Goal: Task Accomplishment & Management: Use online tool/utility

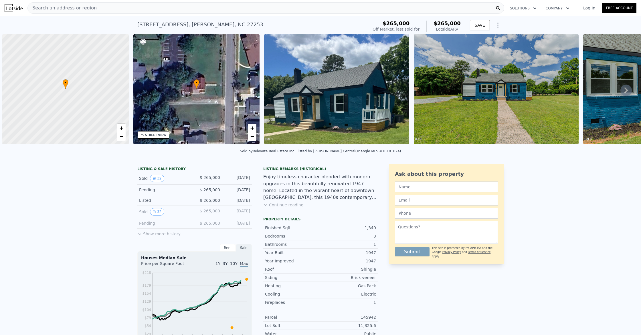
scroll to position [0, 2]
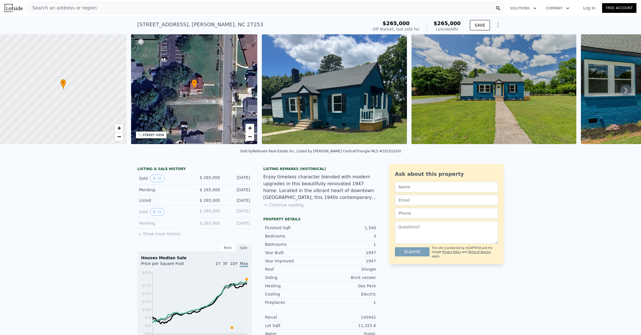
click at [83, 5] on span "Search an address or region" at bounding box center [62, 8] width 69 height 7
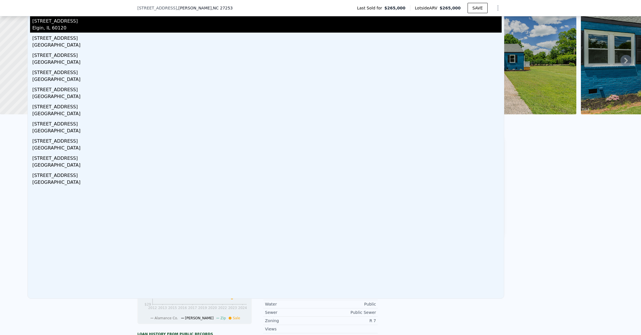
scroll to position [0, 0]
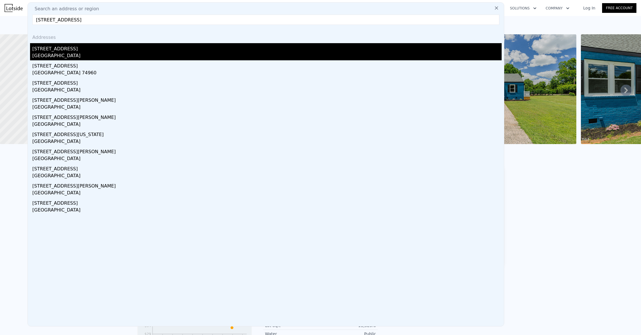
type input "[STREET_ADDRESS]"
click at [76, 56] on div "[GEOGRAPHIC_DATA]" at bounding box center [266, 56] width 469 height 8
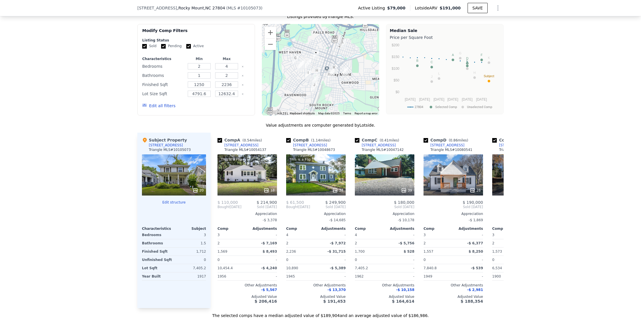
scroll to position [540, 0]
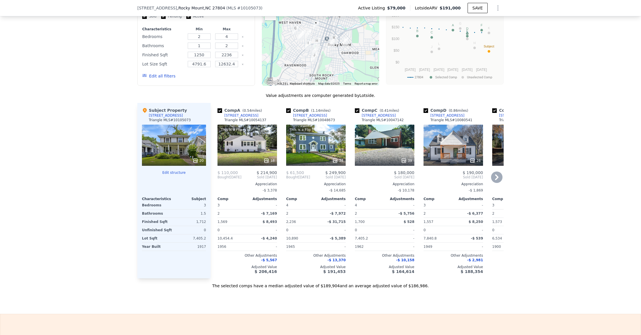
click at [268, 159] on icon at bounding box center [266, 161] width 6 height 6
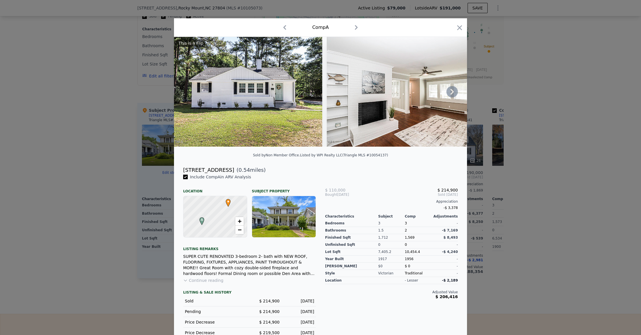
scroll to position [0, 1]
click at [461, 27] on icon "button" at bounding box center [459, 28] width 8 height 8
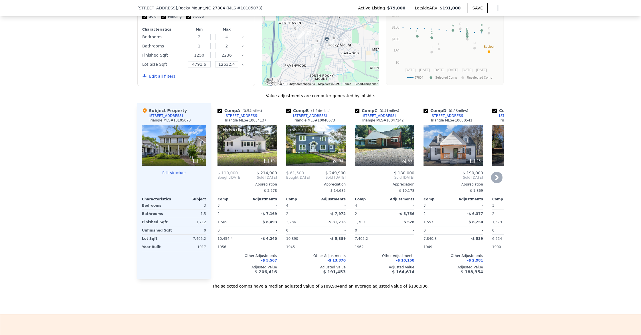
click at [495, 174] on icon at bounding box center [496, 177] width 11 height 11
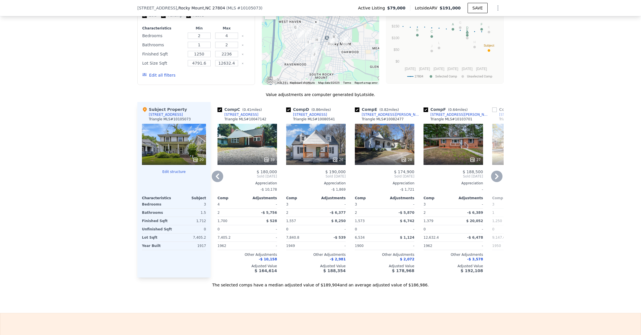
scroll to position [540, 0]
click at [495, 174] on icon at bounding box center [496, 177] width 3 height 6
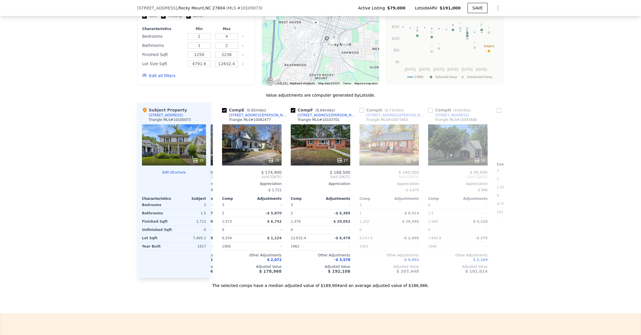
scroll to position [0, 275]
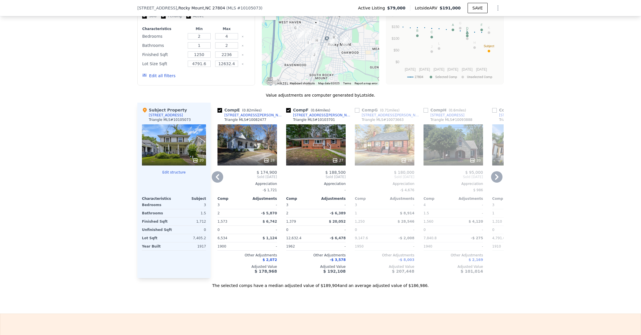
click at [495, 174] on icon at bounding box center [496, 177] width 3 height 6
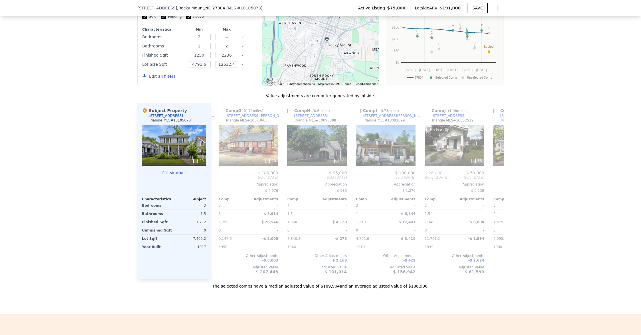
scroll to position [0, 412]
click at [495, 174] on icon at bounding box center [496, 177] width 11 height 11
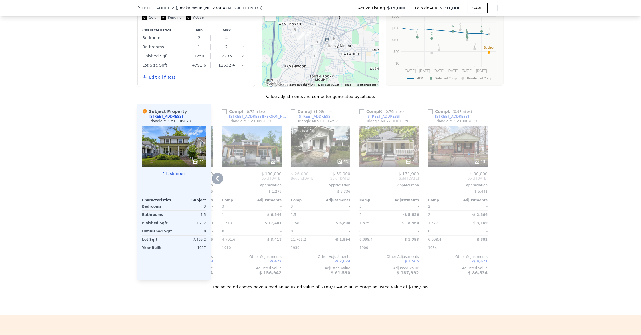
scroll to position [540, 0]
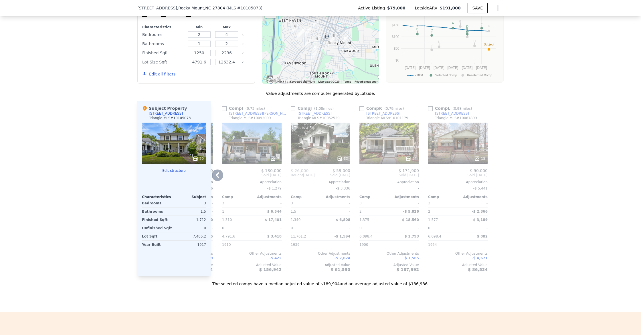
click at [343, 162] on div at bounding box center [320, 159] width 59 height 10
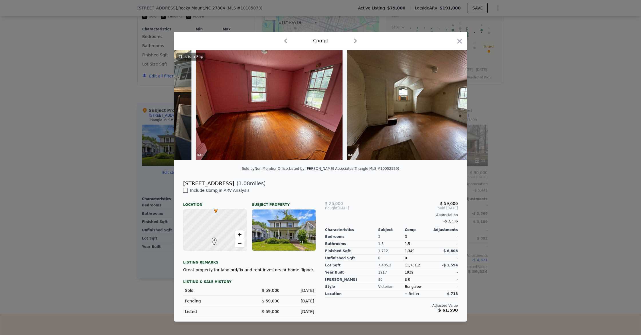
scroll to position [0, 1602]
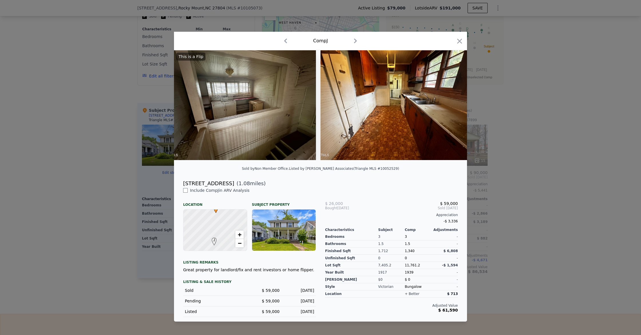
click at [461, 44] on icon "button" at bounding box center [459, 41] width 8 height 8
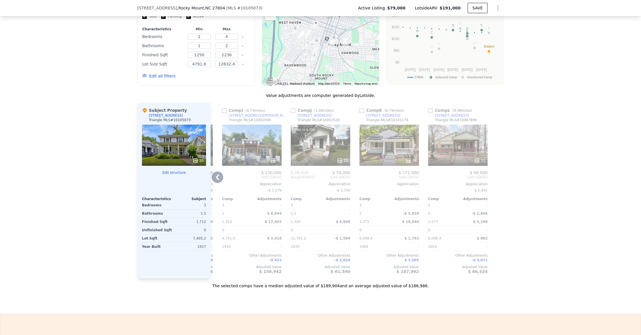
click at [481, 161] on div "15" at bounding box center [479, 161] width 11 height 6
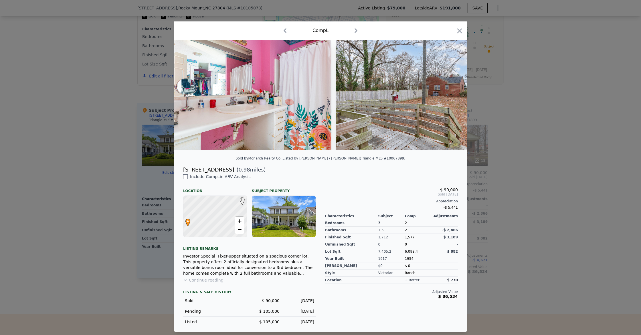
scroll to position [0, 2241]
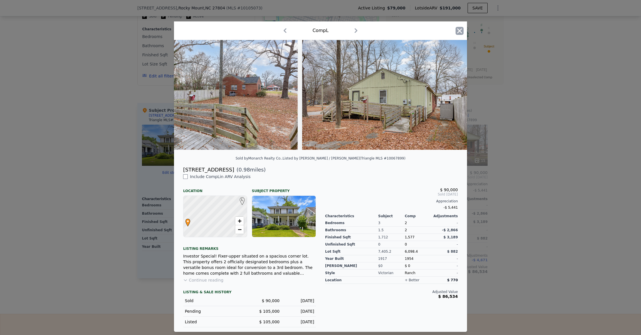
click at [461, 33] on icon "button" at bounding box center [459, 31] width 8 height 8
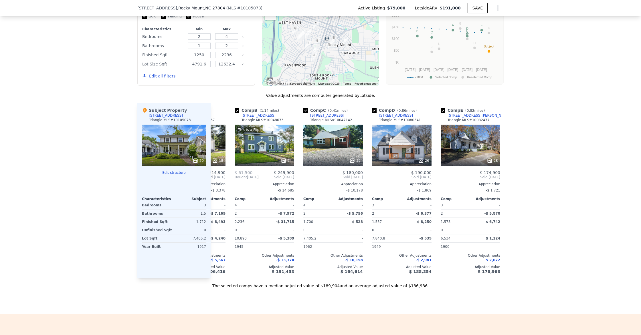
scroll to position [0, 49]
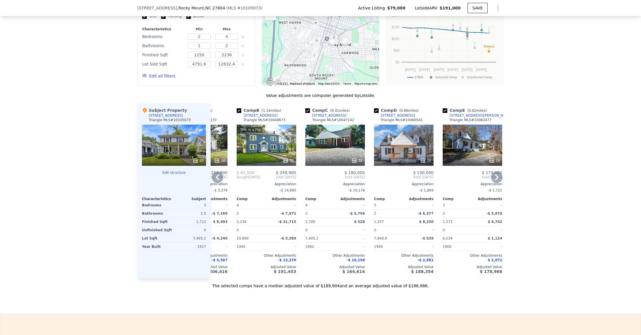
click at [309, 110] on input "checkbox" at bounding box center [307, 110] width 5 height 5
checkbox input "false"
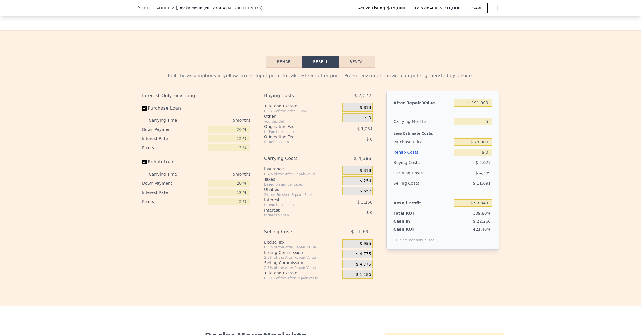
scroll to position [824, 0]
click at [291, 62] on button "Rehab" at bounding box center [283, 62] width 37 height 12
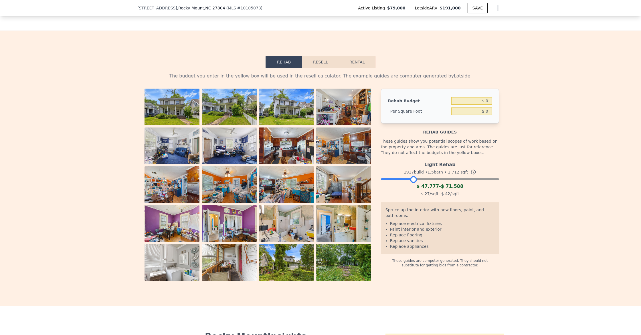
drag, startPoint x: 496, startPoint y: 179, endPoint x: 414, endPoint y: 181, distance: 81.5
click at [414, 181] on div at bounding box center [413, 179] width 7 height 7
click at [416, 180] on div at bounding box center [414, 179] width 7 height 7
click at [414, 179] on div at bounding box center [414, 179] width 7 height 7
drag, startPoint x: 412, startPoint y: 179, endPoint x: 408, endPoint y: 178, distance: 4.0
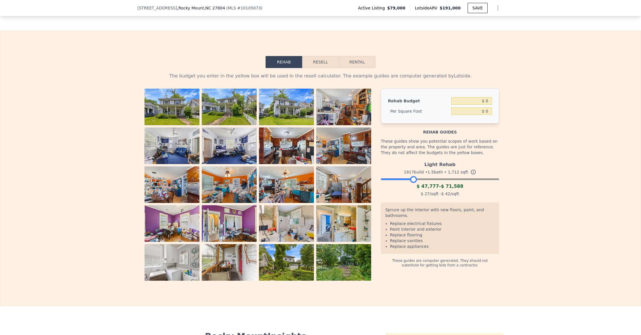
click at [410, 178] on div at bounding box center [413, 179] width 7 height 7
drag, startPoint x: 409, startPoint y: 178, endPoint x: 416, endPoint y: 179, distance: 6.9
click at [416, 179] on div at bounding box center [417, 179] width 7 height 7
click at [486, 105] on div "$ 0" at bounding box center [471, 101] width 41 height 10
click at [488, 103] on input "$ 0" at bounding box center [471, 100] width 41 height 7
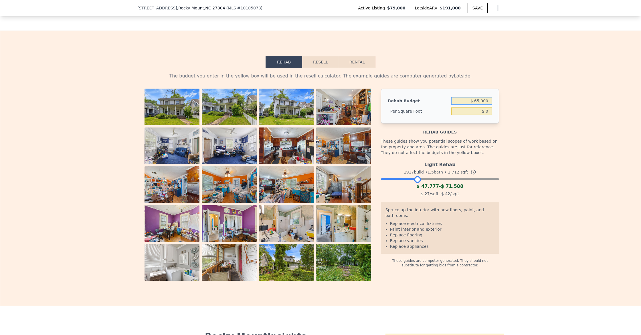
type input "$ 65,000"
type input "$ 37.97"
click at [493, 116] on div "Rehab Budget $ 65,000 Per Square Foot $ 37.97" at bounding box center [440, 106] width 118 height 35
click at [322, 64] on button "Resell" at bounding box center [320, 62] width 36 height 12
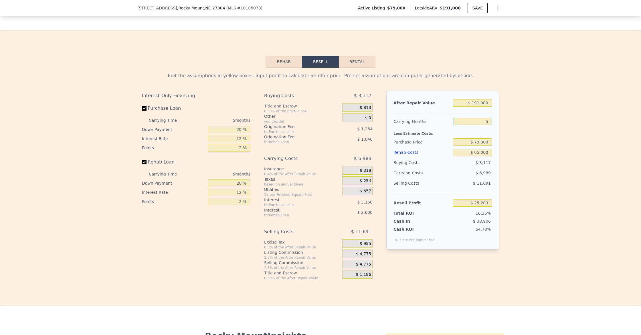
drag, startPoint x: 486, startPoint y: 122, endPoint x: 512, endPoint y: 128, distance: 26.0
click at [512, 128] on div "Edit the assumptions in yellow boxes. Input profit to calculate an offer price.…" at bounding box center [320, 174] width 640 height 213
type input "6"
type input "$ 23,805"
type input "6"
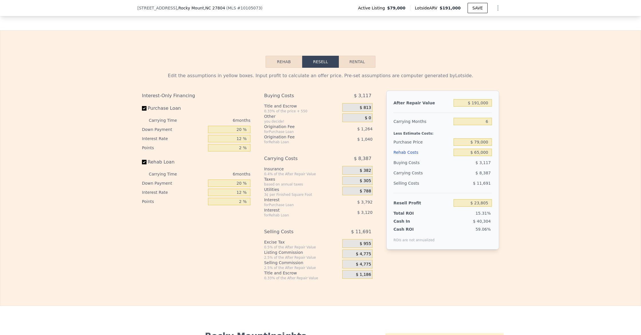
click at [508, 141] on div "Edit the assumptions in yellow boxes. Input profit to calculate an offer price.…" at bounding box center [320, 174] width 640 height 213
click at [480, 141] on input "$ 79,000" at bounding box center [472, 141] width 38 height 7
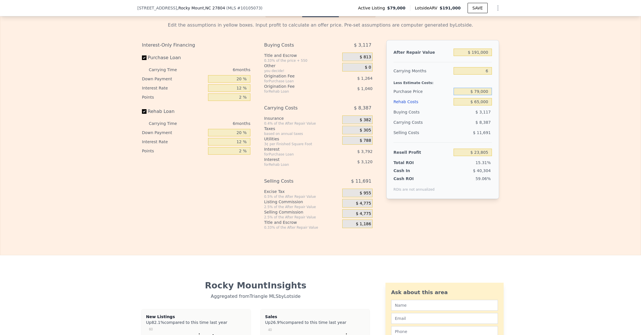
scroll to position [874, 0]
click at [433, 167] on div "Cash In $ 40,304" at bounding box center [442, 170] width 98 height 8
click at [490, 71] on input "6" at bounding box center [472, 71] width 38 height 7
type input "5"
type input "$ 25,203"
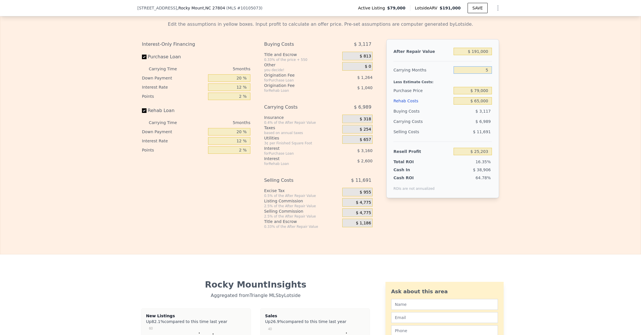
type input "5"
click at [480, 90] on input "$ 79,000" at bounding box center [472, 90] width 38 height 7
type input "$ 75,000"
type input "$ 29,440"
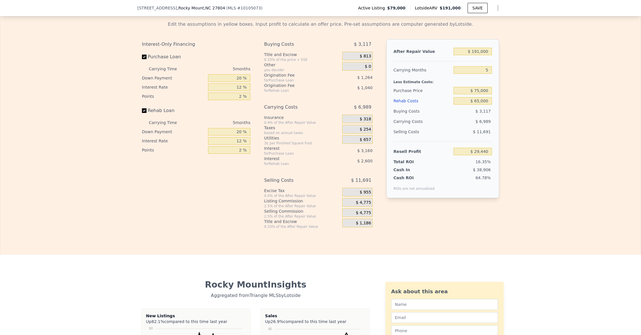
click at [461, 116] on div "$ 3,117" at bounding box center [472, 111] width 39 height 10
drag, startPoint x: 479, startPoint y: 90, endPoint x: 486, endPoint y: 104, distance: 14.8
click at [480, 91] on input "$ 75,000" at bounding box center [472, 90] width 38 height 7
type input "$ 74,000"
type input "$ 30,500"
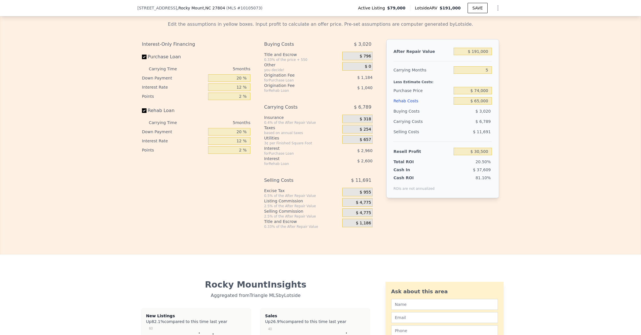
click at [476, 122] on div "$ 6,789" at bounding box center [461, 121] width 60 height 10
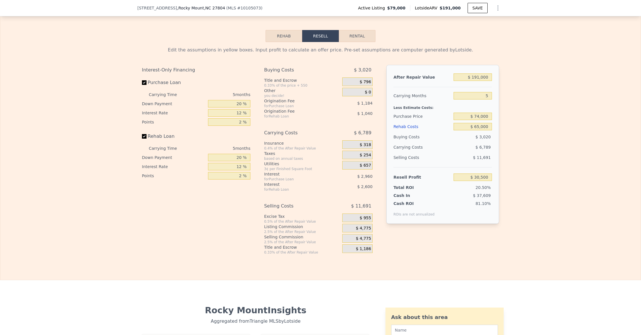
scroll to position [849, 0]
drag, startPoint x: 478, startPoint y: 124, endPoint x: 483, endPoint y: 132, distance: 9.1
click at [479, 124] on input "$ 65,000" at bounding box center [472, 126] width 38 height 7
type input "$ 6,000"
type input "$ 92,804"
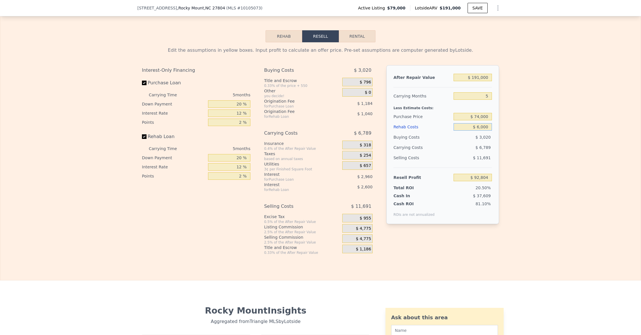
type input "$ 000"
type input "$ 99,140"
type input "$ 5,000"
type input "$ 93,860"
type input "$ 55,000"
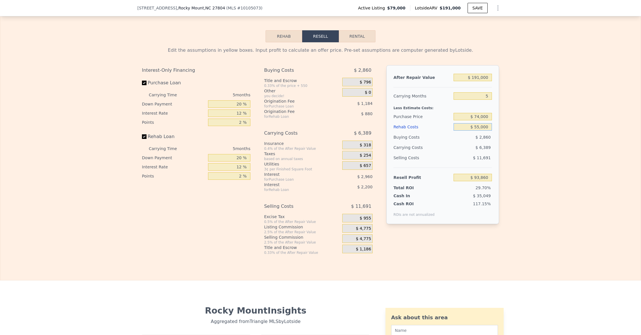
type input "$ 41,060"
type input "$ 55,000"
click at [478, 139] on div "$ 2,860" at bounding box center [472, 137] width 39 height 10
click at [479, 117] on input "$ 74,000" at bounding box center [472, 116] width 38 height 7
type input "$ 77,000"
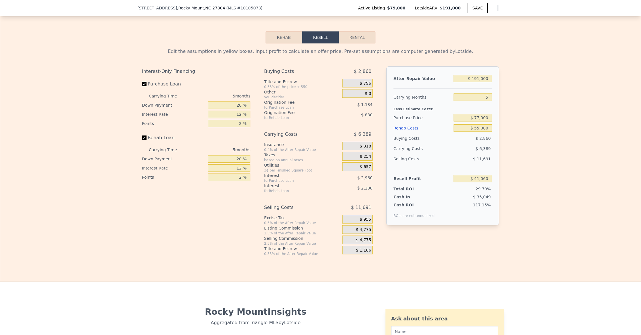
type input "$ 37,882"
click at [456, 151] on div "$ 6,509" at bounding box center [461, 149] width 60 height 10
click at [479, 128] on input "$ 55,000" at bounding box center [472, 127] width 38 height 7
type input "$ 5,000"
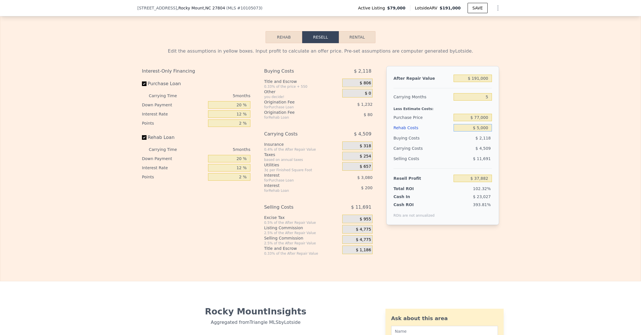
type input "$ 90,682"
type input "$ 59,000"
type input "$ 33,658"
type input "$ 590,000"
type input "-$ 527,078"
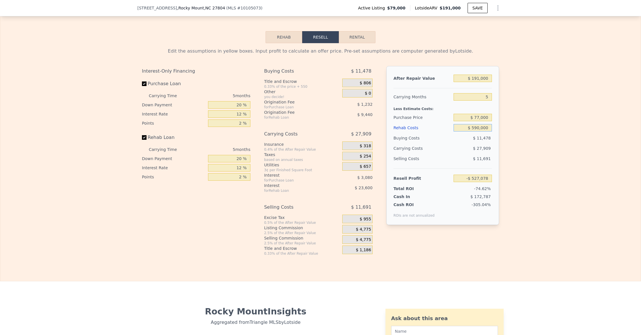
type input "$ 59,000"
type input "$ 33,658"
type input "$ 5,000"
type input "$ 90,682"
type input "$ 50,000"
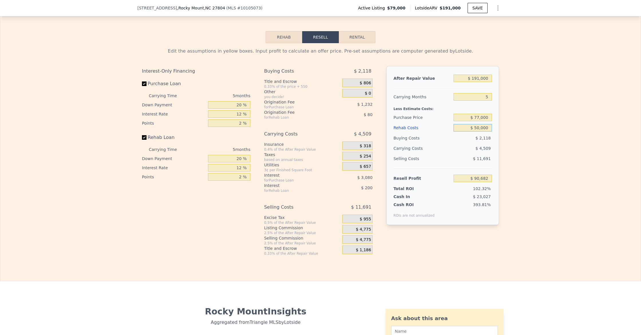
type input "$ 43,162"
type input "$ 50,000"
click at [458, 164] on div "Selling Costs $ 11,691" at bounding box center [442, 161] width 98 height 15
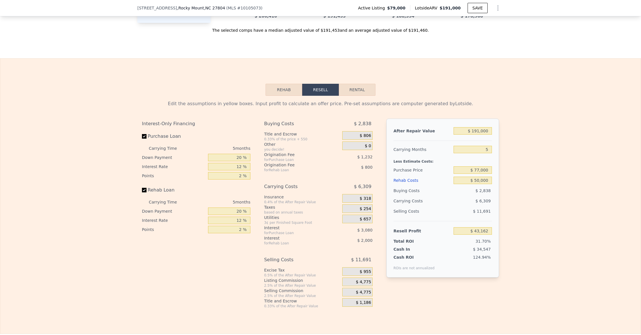
scroll to position [765, 0]
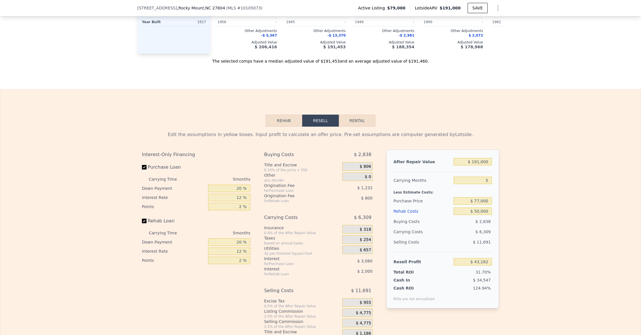
click at [367, 124] on button "Rental" at bounding box center [357, 121] width 37 height 12
select select "30"
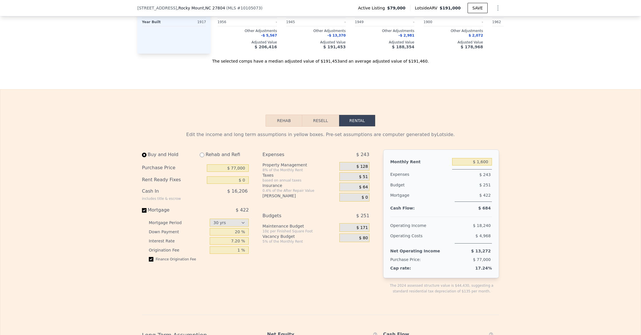
scroll to position [765, 0]
click at [245, 178] on input "$ 0" at bounding box center [228, 180] width 42 height 7
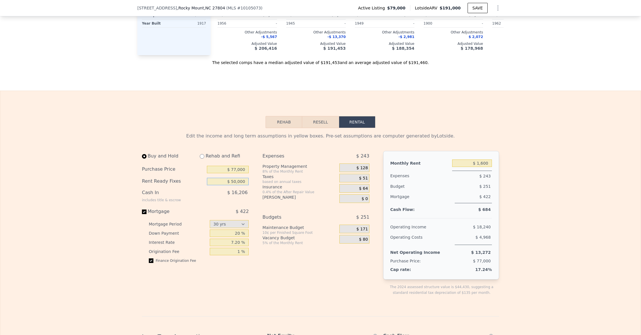
type input "$ 50,000"
click at [245, 190] on span "$ 16,206" at bounding box center [237, 192] width 20 height 5
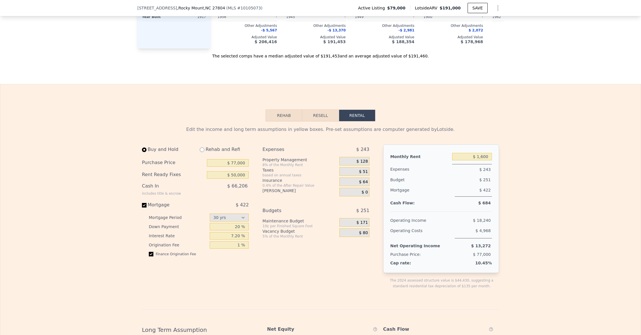
scroll to position [771, 0]
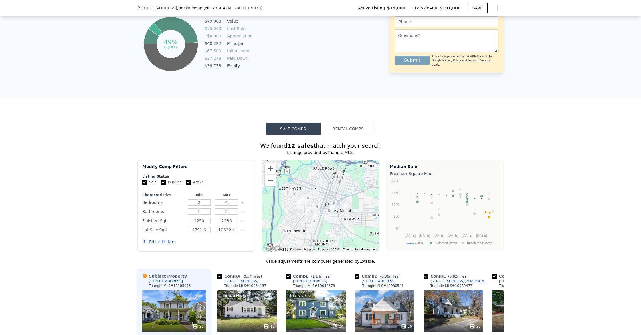
click at [334, 132] on button "Rental Comps" at bounding box center [347, 129] width 55 height 12
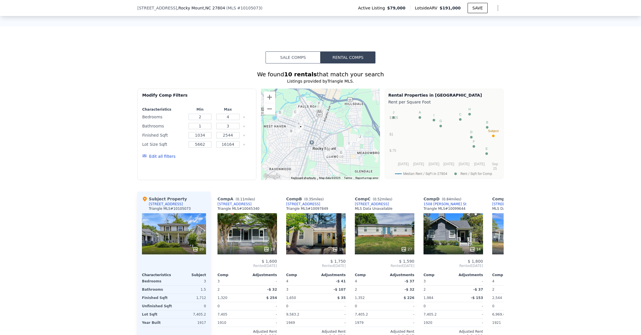
scroll to position [460, 0]
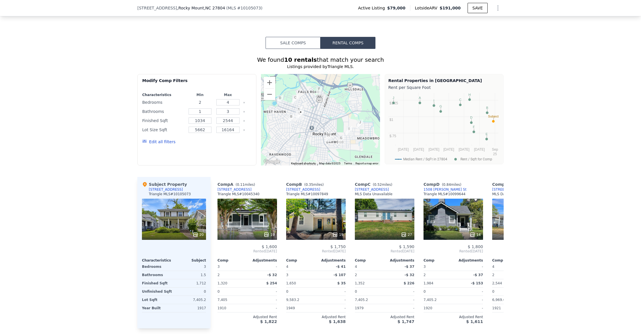
drag, startPoint x: 204, startPoint y: 100, endPoint x: 197, endPoint y: 100, distance: 6.6
click at [197, 100] on input "2" at bounding box center [200, 102] width 23 height 6
type input "3"
drag, startPoint x: 228, startPoint y: 107, endPoint x: 237, endPoint y: 114, distance: 11.2
click at [229, 108] on div "3" at bounding box center [228, 112] width 26 height 8
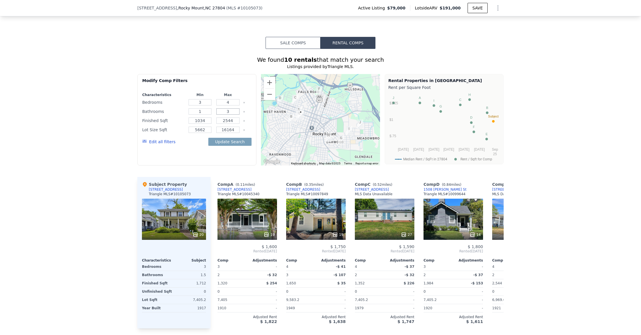
drag, startPoint x: 233, startPoint y: 112, endPoint x: 219, endPoint y: 113, distance: 14.1
click at [218, 113] on input "3" at bounding box center [227, 111] width 23 height 6
type input "2"
click at [229, 127] on input "16164" at bounding box center [227, 130] width 23 height 6
type input "161264"
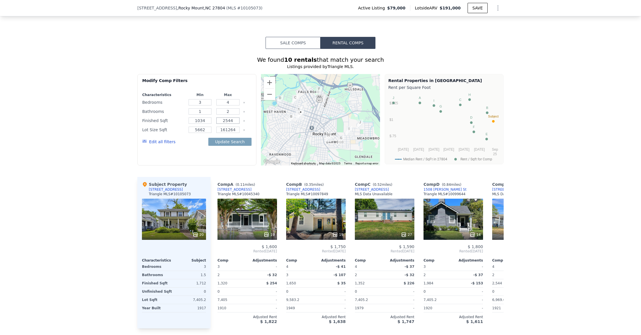
click at [233, 122] on input "2544" at bounding box center [227, 121] width 23 height 6
click at [235, 145] on button "Update Search" at bounding box center [229, 142] width 43 height 8
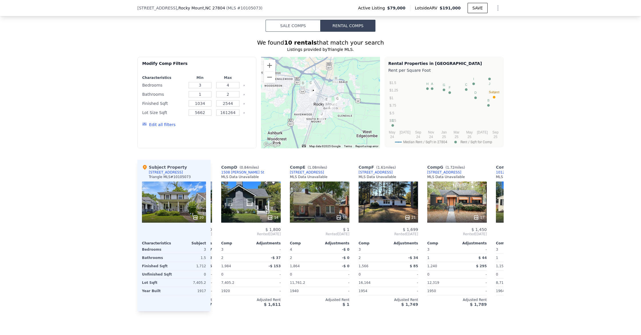
scroll to position [0, 0]
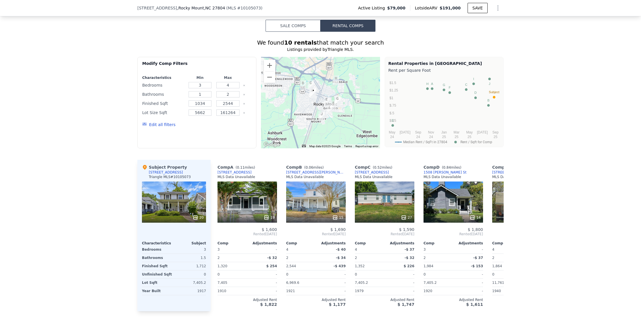
click at [298, 27] on button "Sale Comps" at bounding box center [292, 26] width 55 height 12
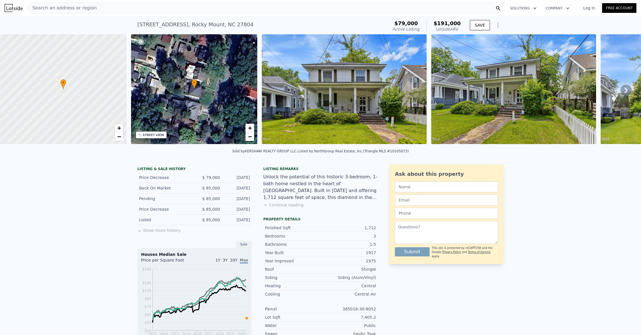
click at [279, 205] on button "Continue reading" at bounding box center [283, 205] width 40 height 6
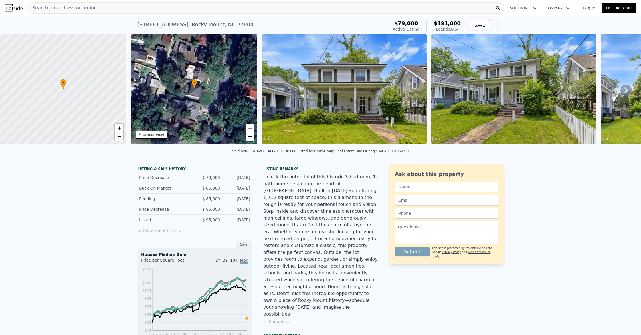
click at [205, 105] on div "• + −" at bounding box center [194, 89] width 126 height 110
click at [196, 88] on icon at bounding box center [194, 84] width 6 height 10
click at [195, 84] on span "•" at bounding box center [194, 82] width 6 height 5
click at [247, 130] on link "+" at bounding box center [249, 128] width 9 height 9
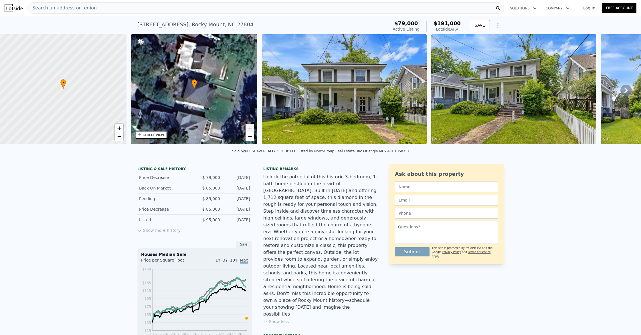
click at [247, 130] on link "+" at bounding box center [249, 128] width 9 height 9
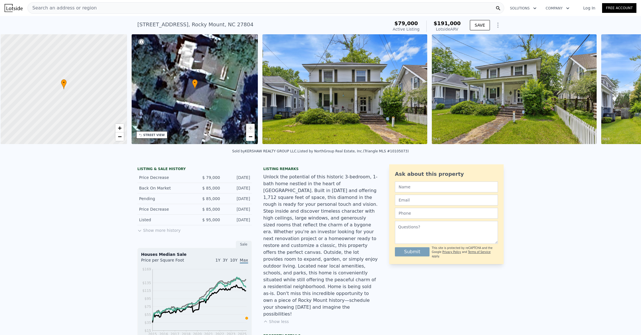
scroll to position [0, 2]
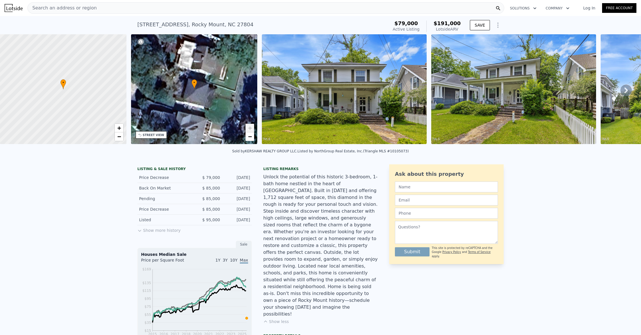
click at [155, 136] on div "STREET VIEW" at bounding box center [153, 135] width 21 height 4
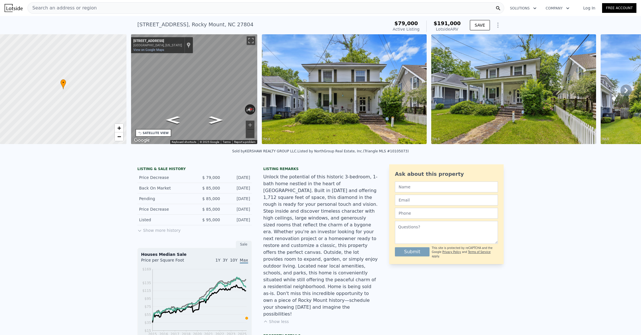
click at [159, 131] on div "SATELLITE VIEW" at bounding box center [156, 133] width 26 height 4
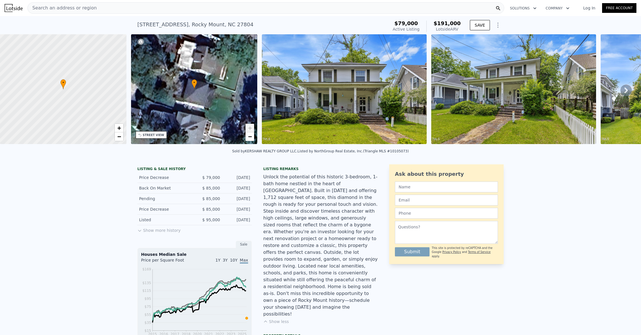
click at [159, 131] on div "STREET VIEW" at bounding box center [151, 134] width 31 height 7
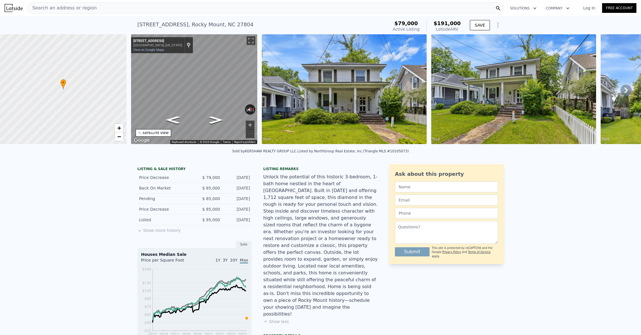
click at [252, 125] on button "Zoom in" at bounding box center [250, 125] width 9 height 9
click at [346, 123] on img at bounding box center [344, 89] width 165 height 110
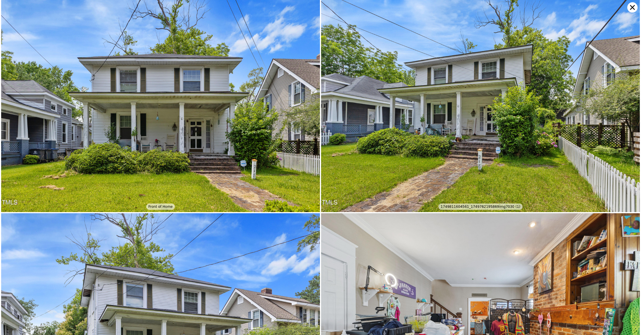
scroll to position [0, 0]
click at [634, 9] on icon at bounding box center [632, 7] width 5 height 5
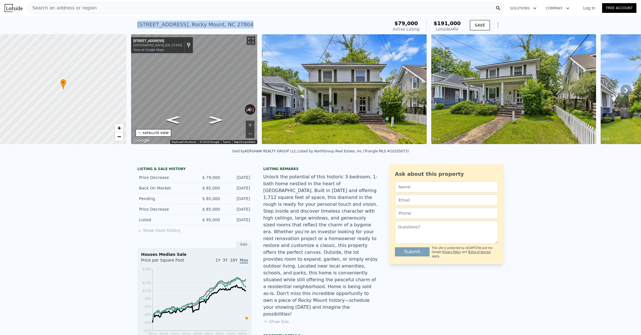
drag, startPoint x: 138, startPoint y: 25, endPoint x: 203, endPoint y: 29, distance: 65.6
click at [203, 29] on div "[STREET_ADDRESS] Active at $79k (~ARV $191k )" at bounding box center [261, 26] width 248 height 16
copy div "[STREET_ADDRESS]"
click at [586, 8] on link "Log In" at bounding box center [589, 8] width 26 height 6
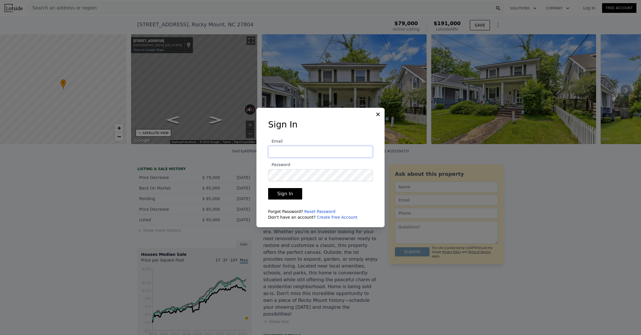
type input "[PERSON_NAME][EMAIL_ADDRESS][DOMAIN_NAME]"
click at [285, 196] on button "Sign In" at bounding box center [285, 193] width 34 height 11
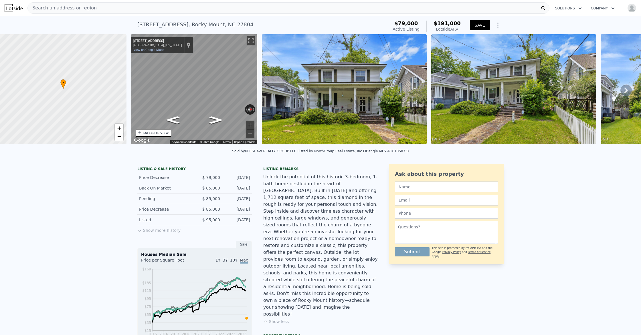
click at [479, 28] on button "SAVE" at bounding box center [480, 25] width 20 height 10
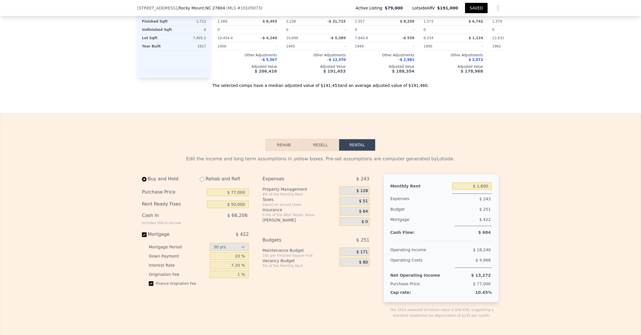
scroll to position [798, 0]
drag, startPoint x: 233, startPoint y: 180, endPoint x: 236, endPoint y: 181, distance: 2.9
click at [234, 201] on input "$ 50,000" at bounding box center [228, 204] width 42 height 7
type input "$ 60,000"
click at [248, 211] on div "$ 66,206" at bounding box center [216, 218] width 66 height 15
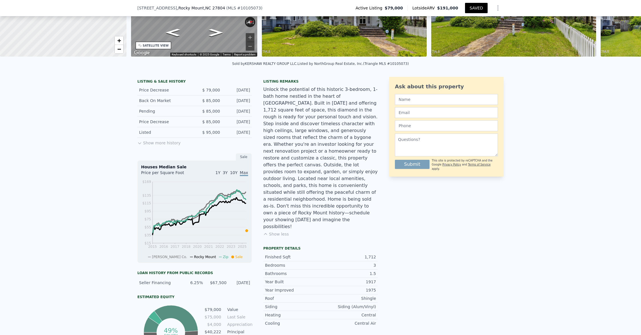
scroll to position [0, 0]
